Goal: Browse casually

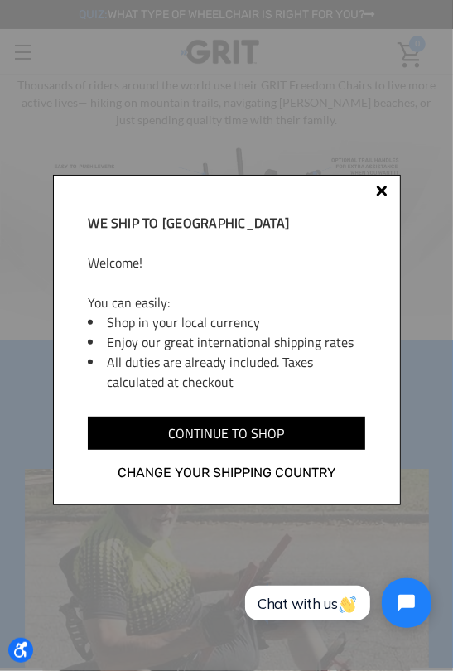
click at [380, 189] on div at bounding box center [382, 192] width 12 height 12
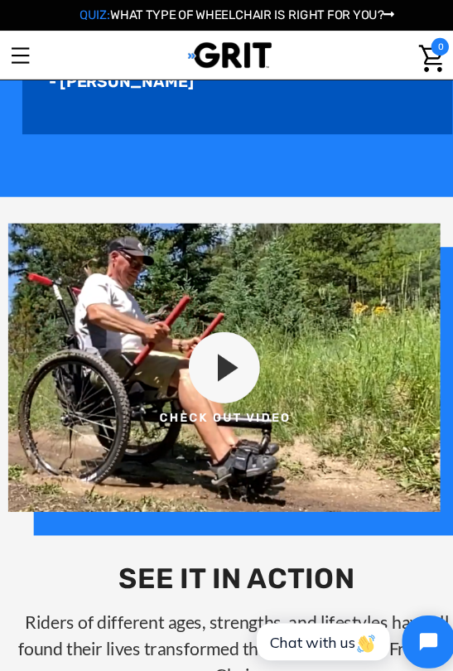
scroll to position [1142, 0]
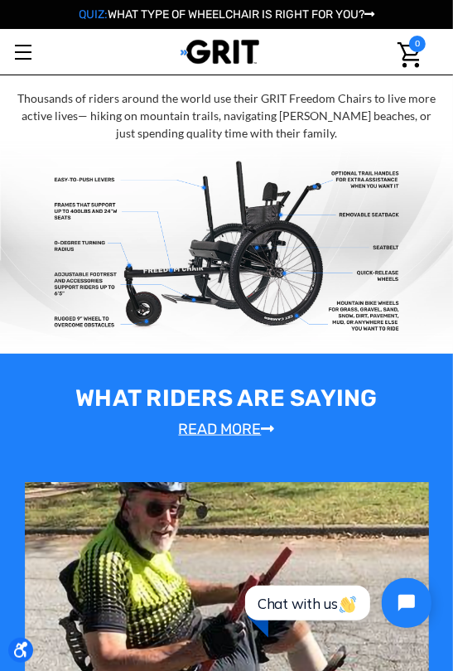
scroll to position [537, 0]
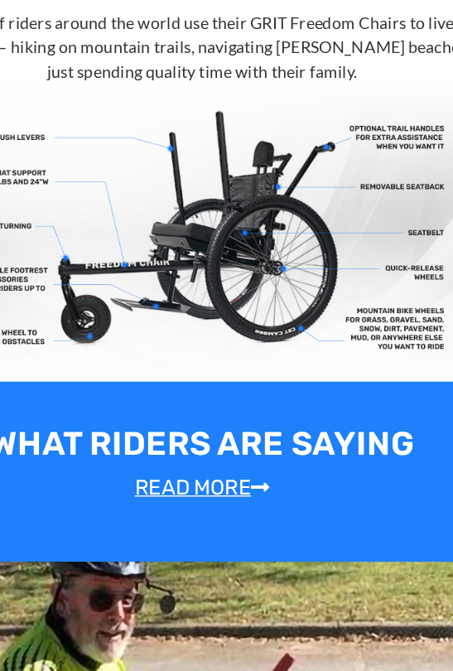
drag, startPoint x: 2, startPoint y: 669, endPoint x: 248, endPoint y: 344, distance: 407.6
click at [248, 344] on img at bounding box center [226, 248] width 453 height 212
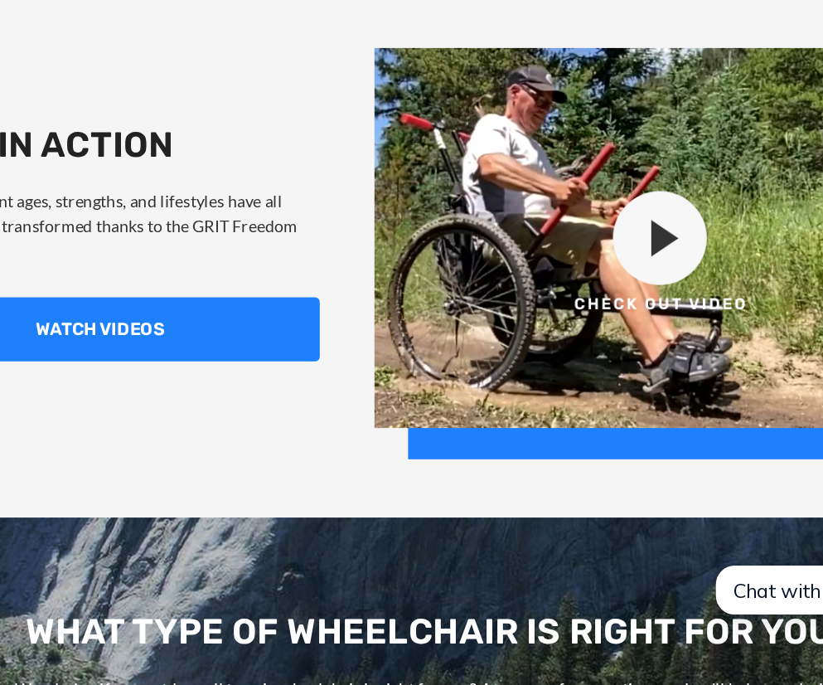
scroll to position [1329, 0]
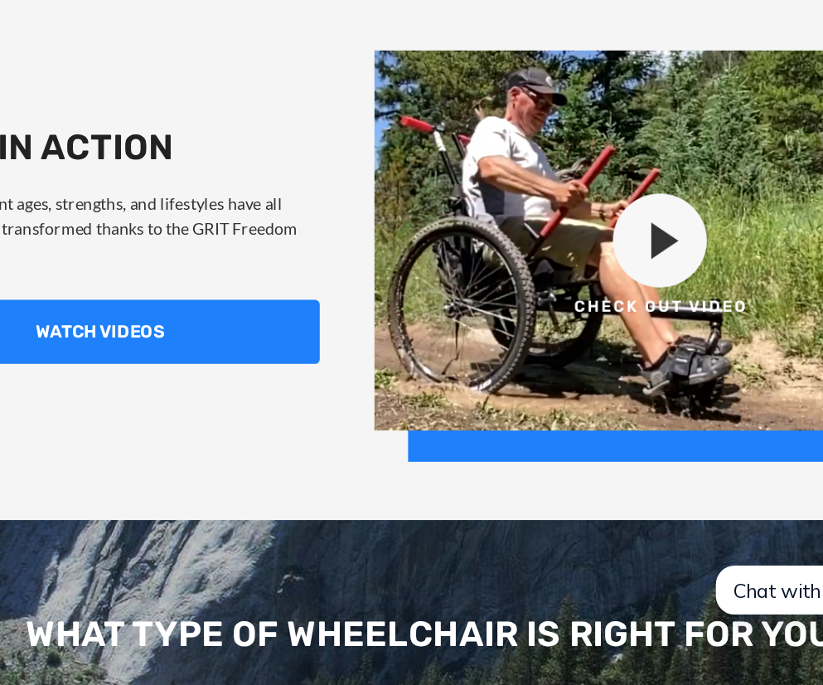
click at [453, 357] on img at bounding box center [587, 379] width 430 height 293
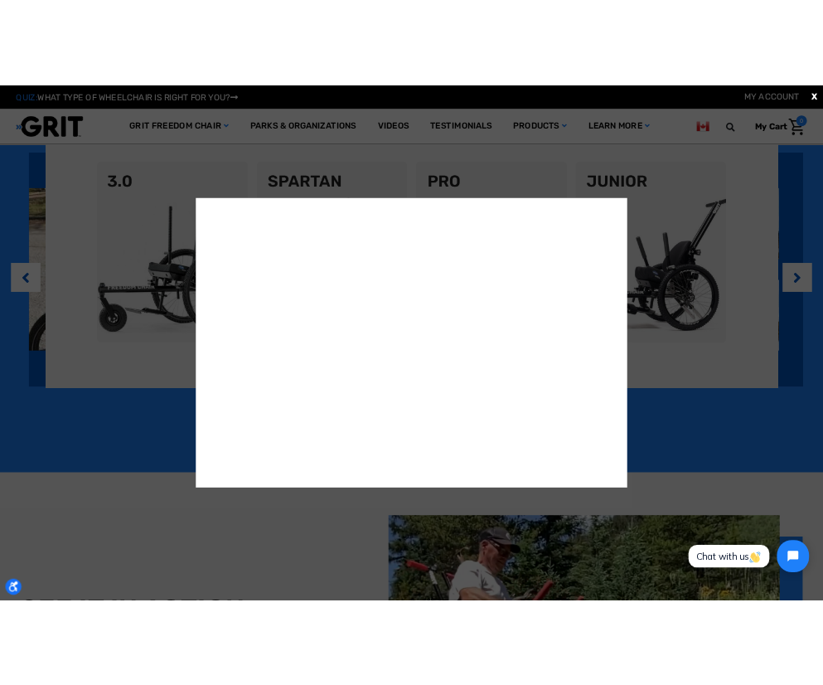
scroll to position [1256, 0]
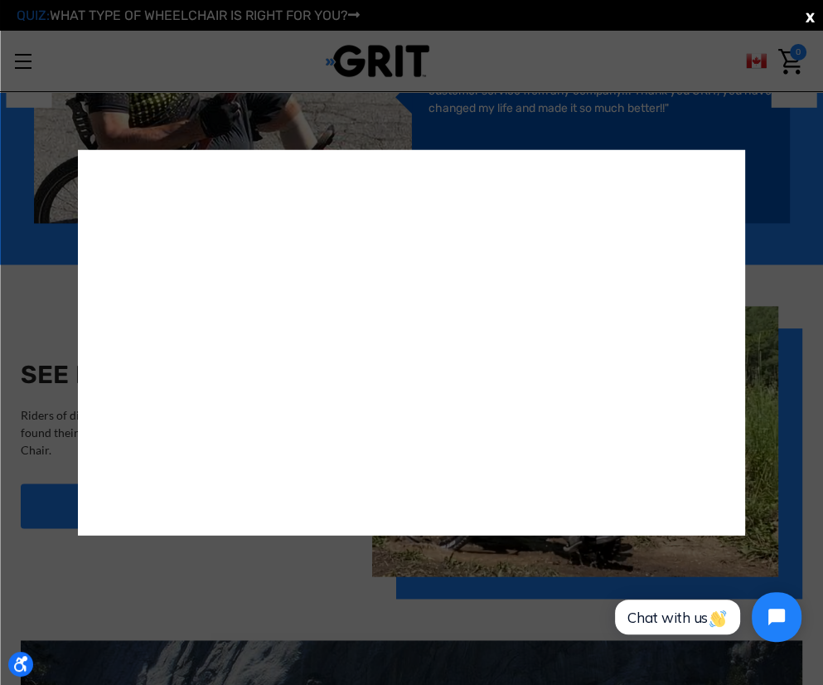
click at [453, 329] on div "X" at bounding box center [411, 342] width 823 height 685
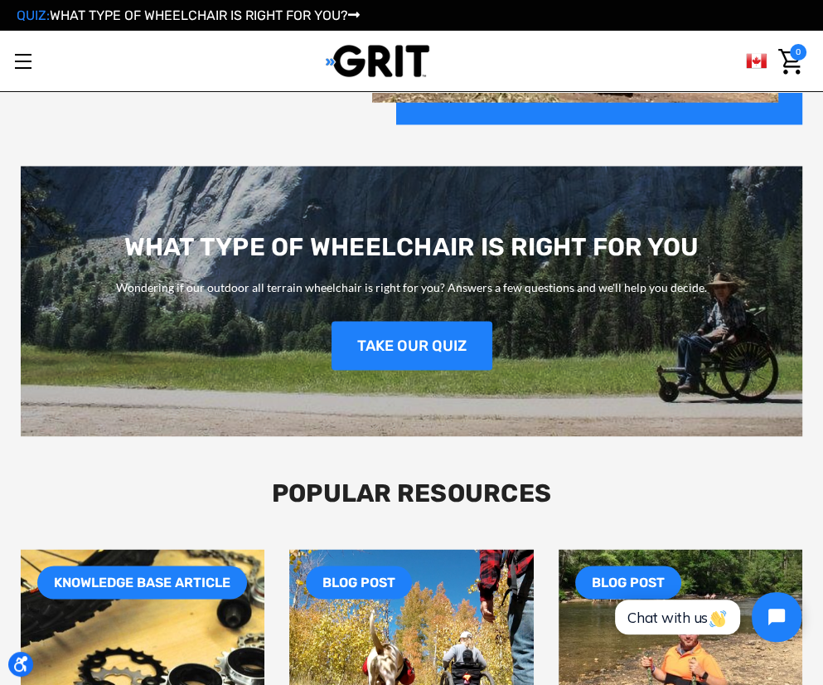
scroll to position [1557, 0]
